Goal: Check status: Check status

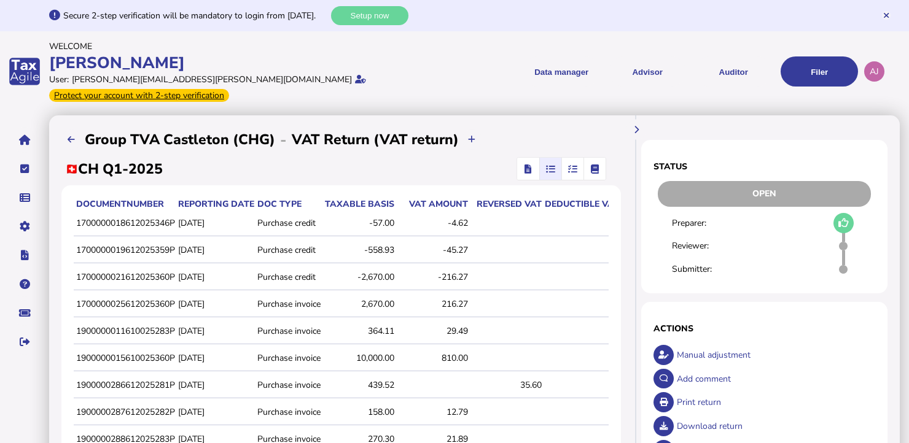
click at [566, 158] on span "button" at bounding box center [572, 169] width 20 height 22
click at [597, 162] on span "button" at bounding box center [595, 169] width 20 height 22
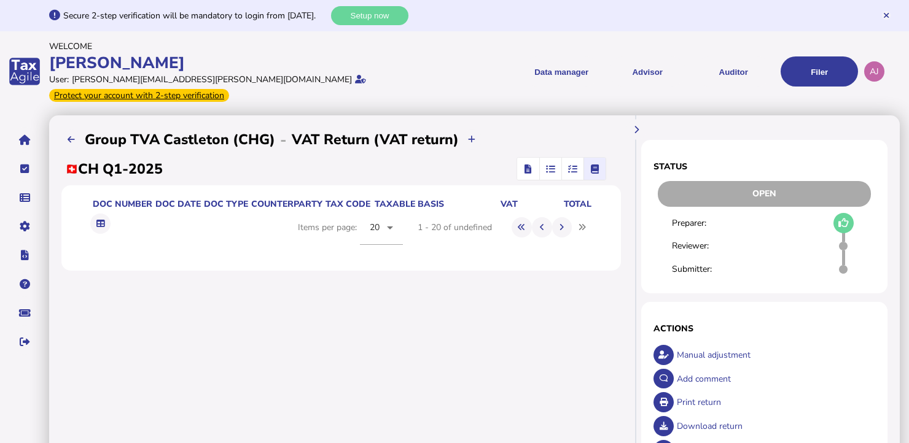
click at [573, 169] on icon "button" at bounding box center [572, 169] width 9 height 1
click at [549, 169] on icon "button" at bounding box center [550, 169] width 9 height 1
click at [580, 160] on span "button" at bounding box center [572, 169] width 20 height 22
click at [597, 162] on span "button" at bounding box center [595, 169] width 20 height 22
click at [540, 161] on button "button" at bounding box center [550, 169] width 21 height 22
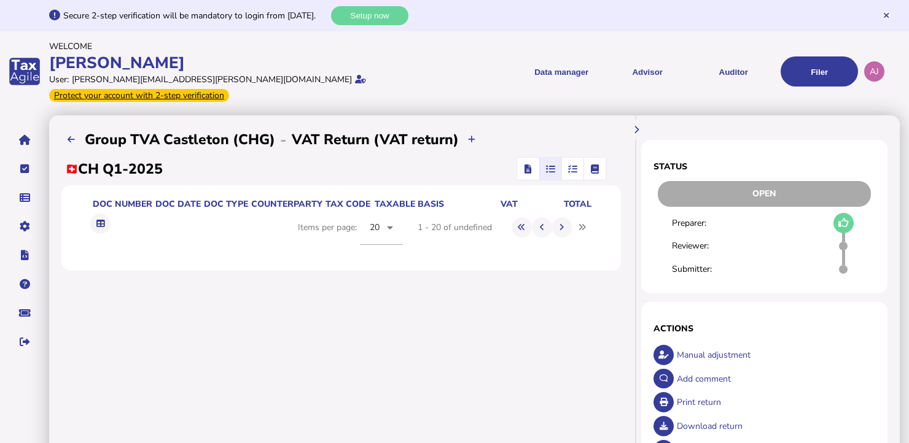
click at [528, 169] on icon "button" at bounding box center [528, 169] width 7 height 1
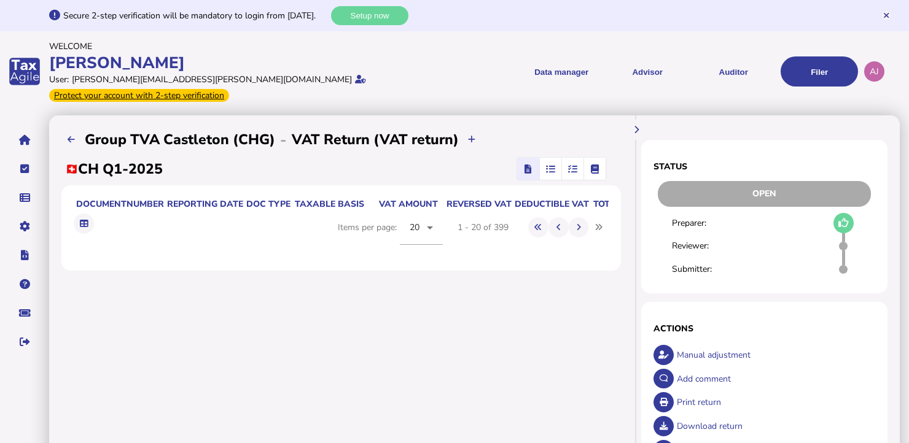
click at [769, 161] on h1 "Status" at bounding box center [764, 167] width 222 height 12
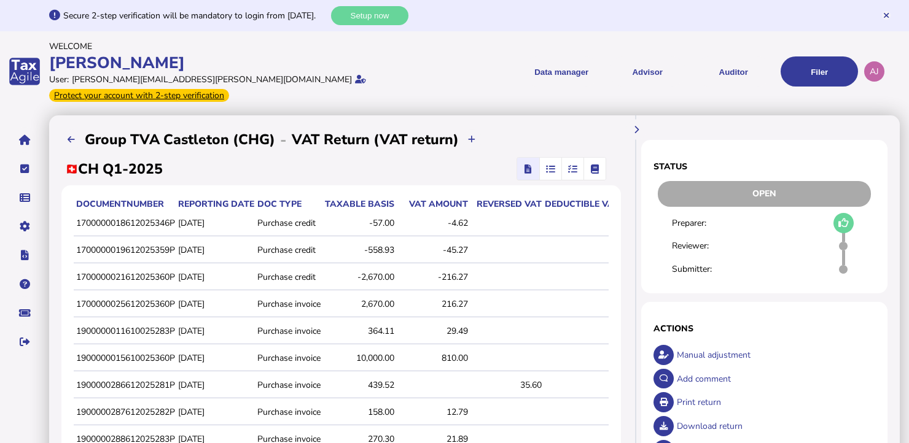
click at [558, 158] on span "button" at bounding box center [550, 169] width 20 height 22
click at [575, 160] on span "button" at bounding box center [572, 169] width 20 height 22
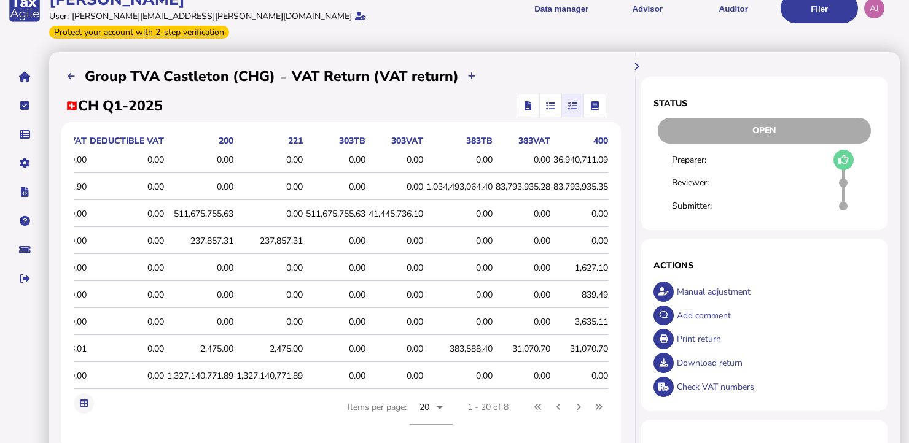
scroll to position [103, 0]
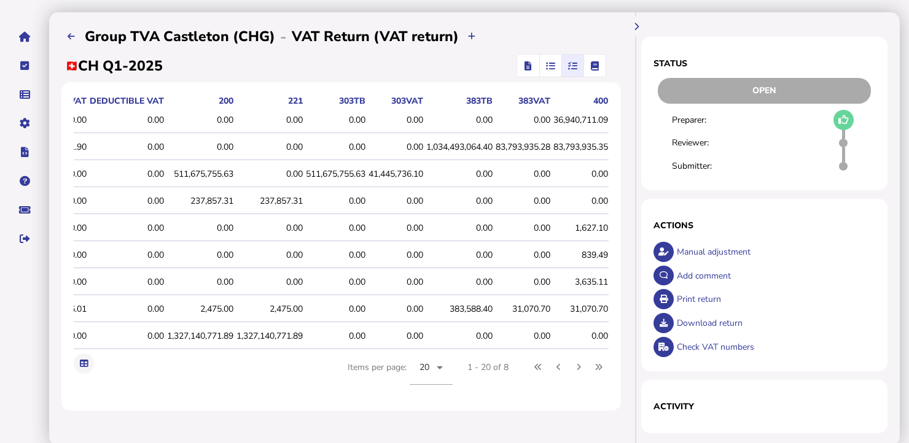
drag, startPoint x: 69, startPoint y: 214, endPoint x: 622, endPoint y: 322, distance: 563.2
click at [622, 322] on div "**********" at bounding box center [341, 228] width 584 height 433
click at [86, 360] on icon at bounding box center [84, 364] width 8 height 8
click at [411, 220] on td "0.00" at bounding box center [395, 229] width 58 height 26
